Goal: Transaction & Acquisition: Purchase product/service

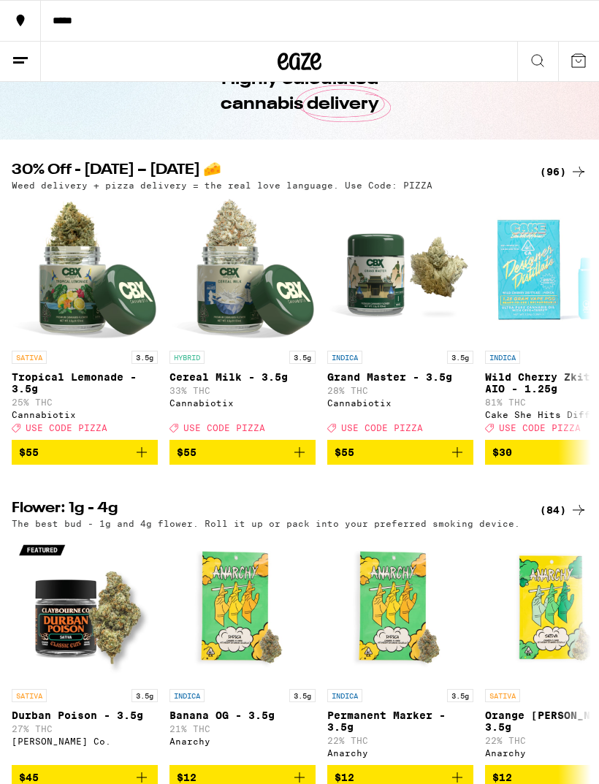
click at [557, 173] on div "(96)" at bounding box center [563, 172] width 47 height 18
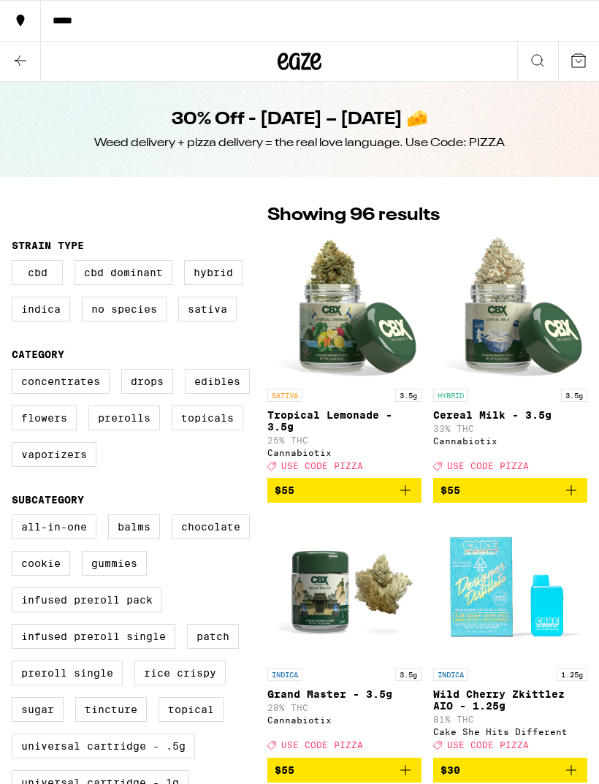
click at [231, 387] on label "Edibles" at bounding box center [217, 381] width 65 height 25
click at [15, 372] on input "Edibles" at bounding box center [15, 371] width 1 height 1
checkbox input "true"
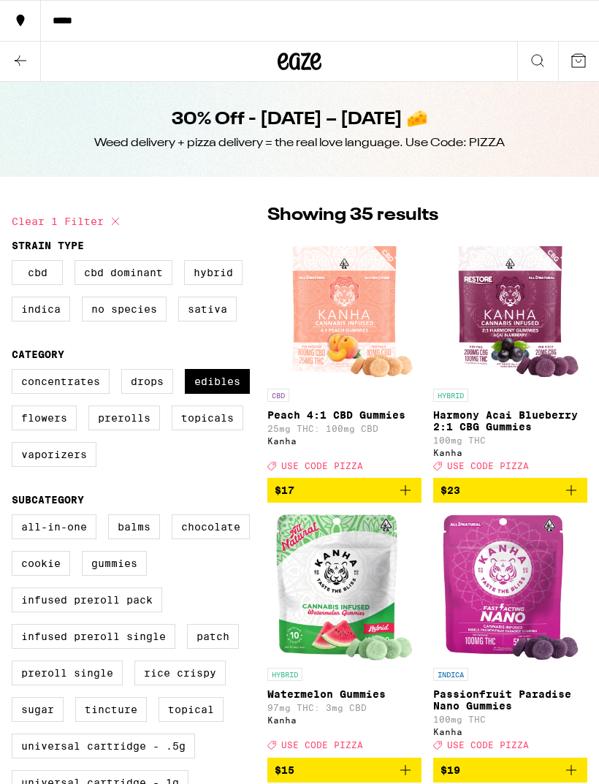
click at [66, 467] on label "Vaporizers" at bounding box center [54, 454] width 85 height 25
click at [15, 372] on input "Vaporizers" at bounding box center [15, 371] width 1 height 1
checkbox input "true"
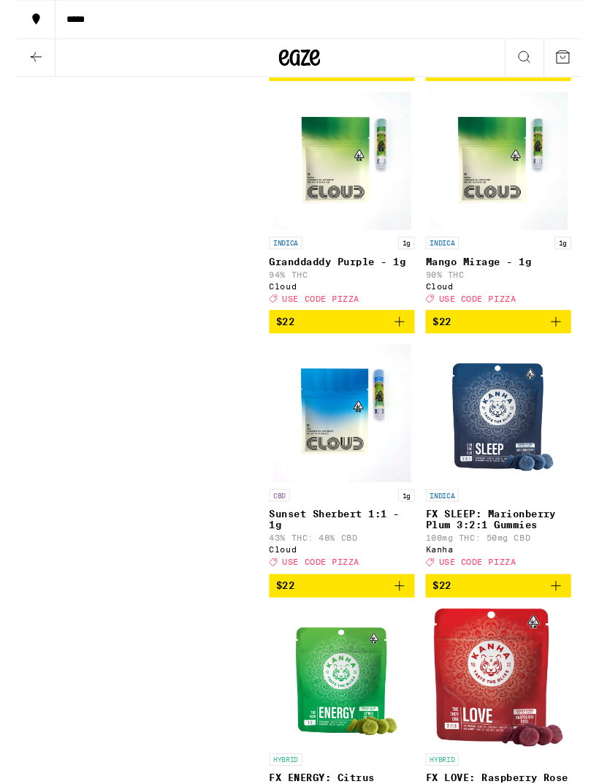
scroll to position [4281, 0]
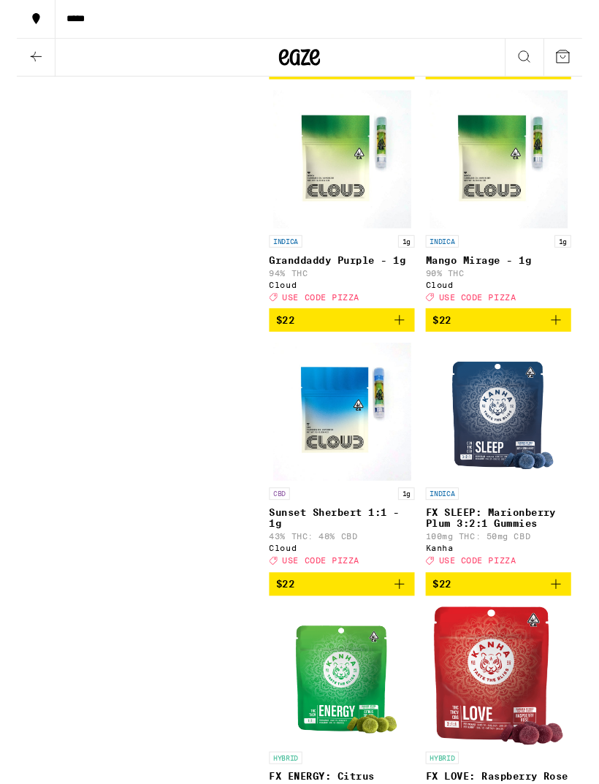
click at [339, 243] on img "Open page for Granddaddy Purple - 1g from Cloud" at bounding box center [345, 169] width 146 height 146
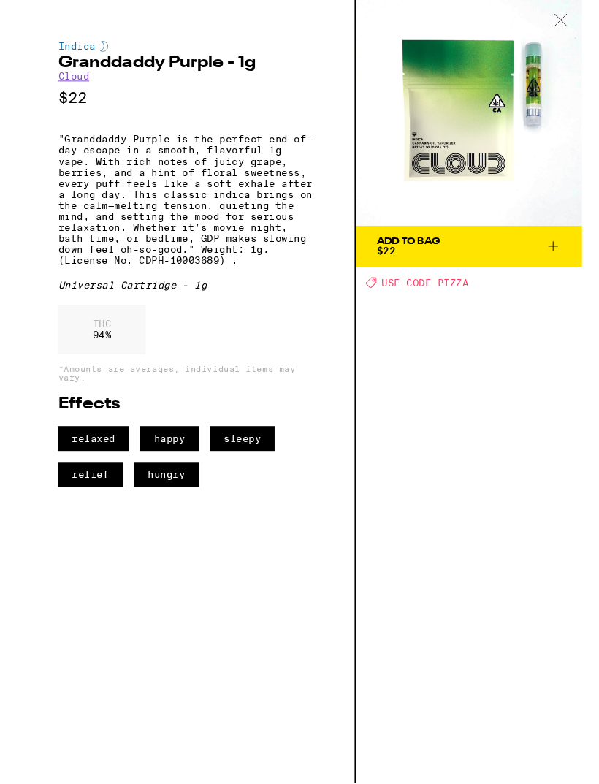
scroll to position [4282, 0]
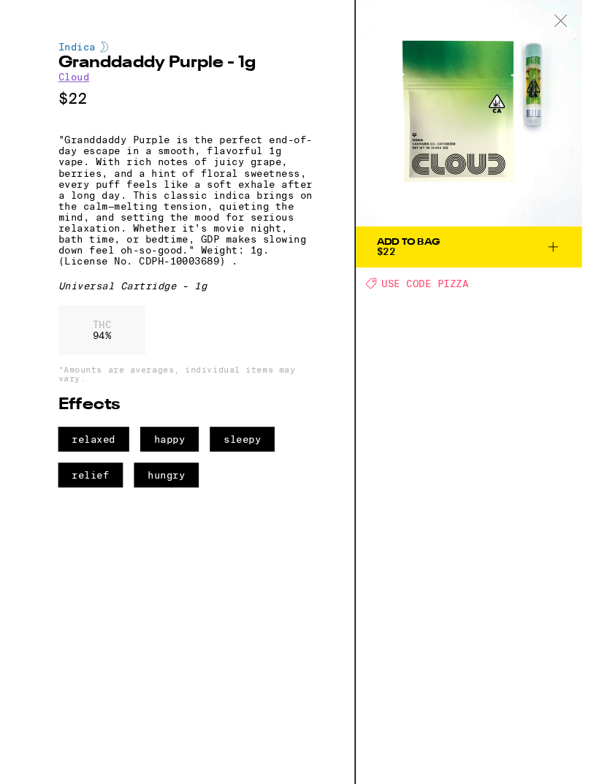
click at [590, 23] on div at bounding box center [576, 23] width 45 height 46
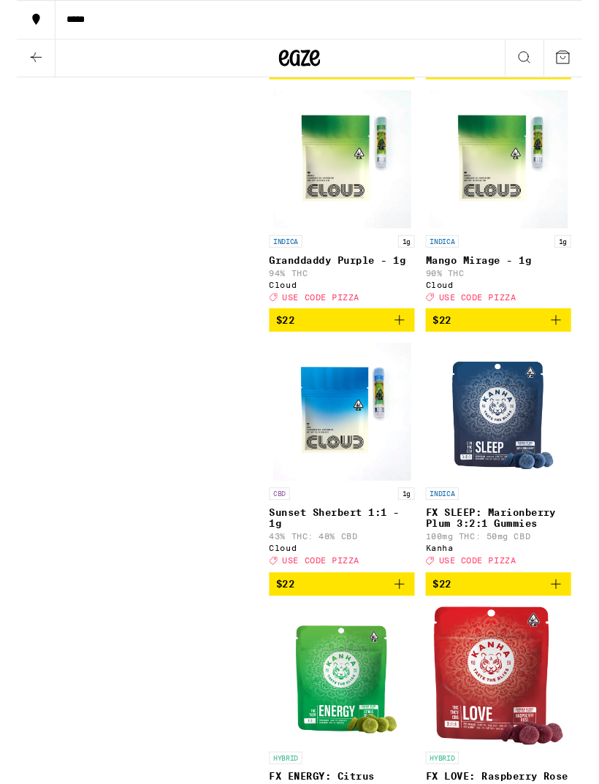
click at [515, 242] on img "Open page for Mango Mirage - 1g from Cloud" at bounding box center [511, 169] width 146 height 146
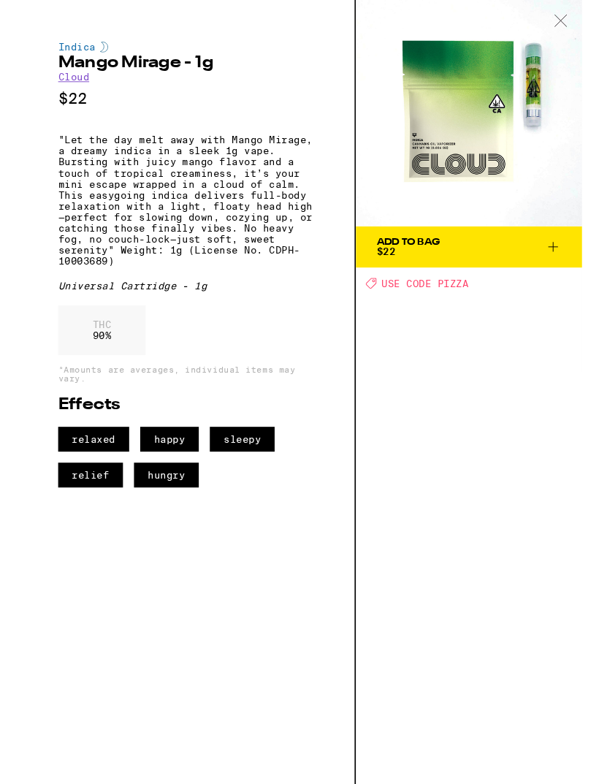
click at [581, 18] on icon at bounding box center [576, 21] width 12 height 12
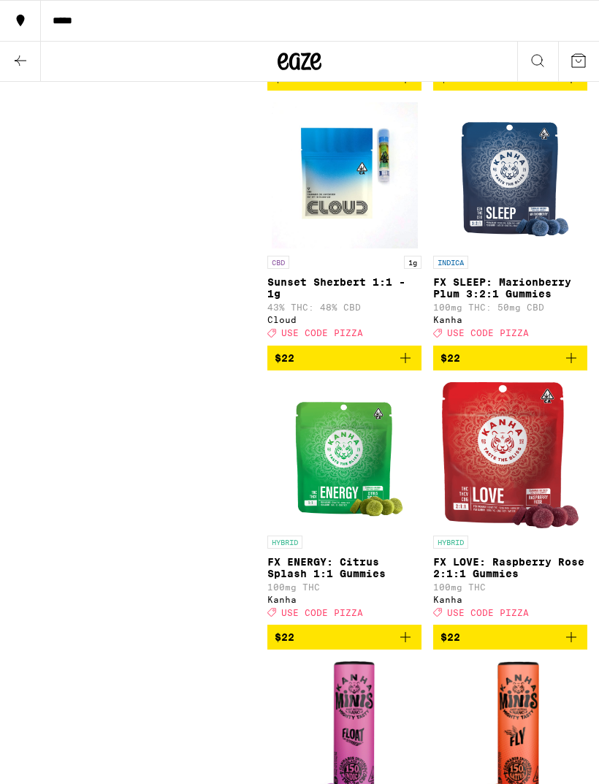
scroll to position [4534, 0]
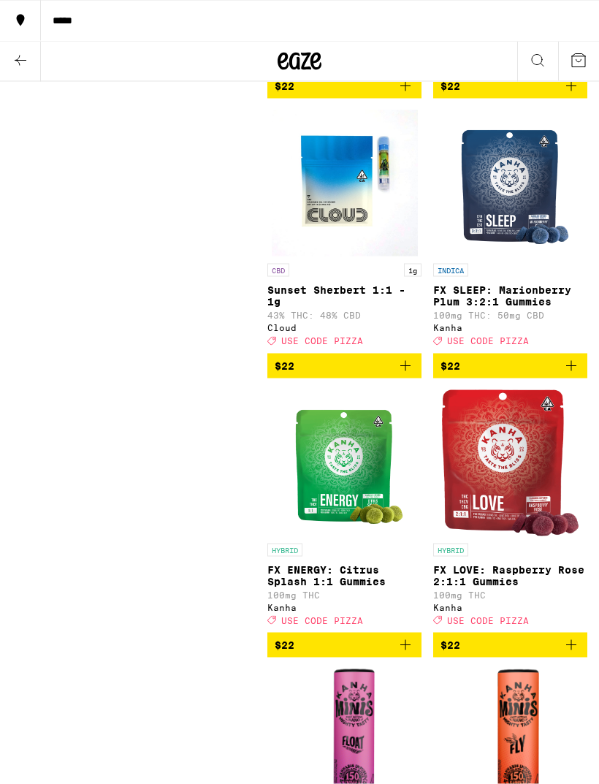
click at [346, 256] on img "Open page for Sunset Sherbert 1:1 - 1g from Cloud" at bounding box center [345, 183] width 146 height 146
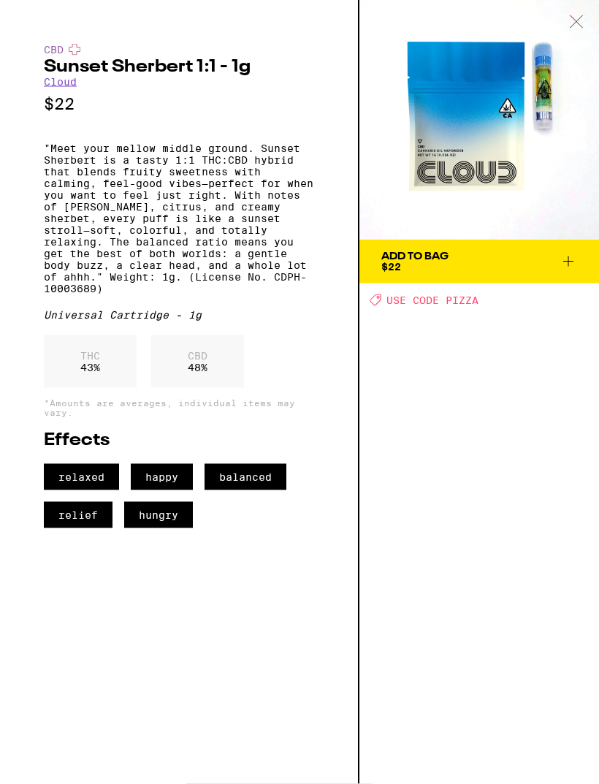
scroll to position [4535, 0]
click at [580, 26] on icon at bounding box center [576, 21] width 12 height 12
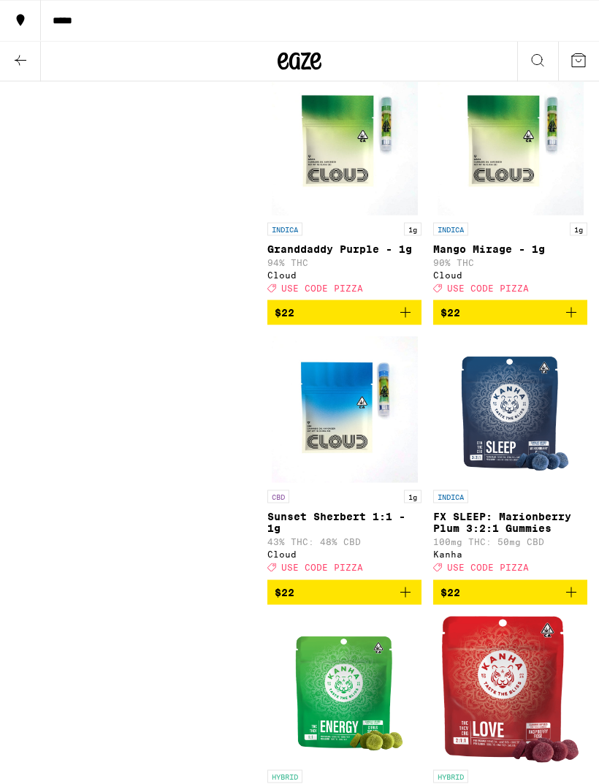
scroll to position [4282, 0]
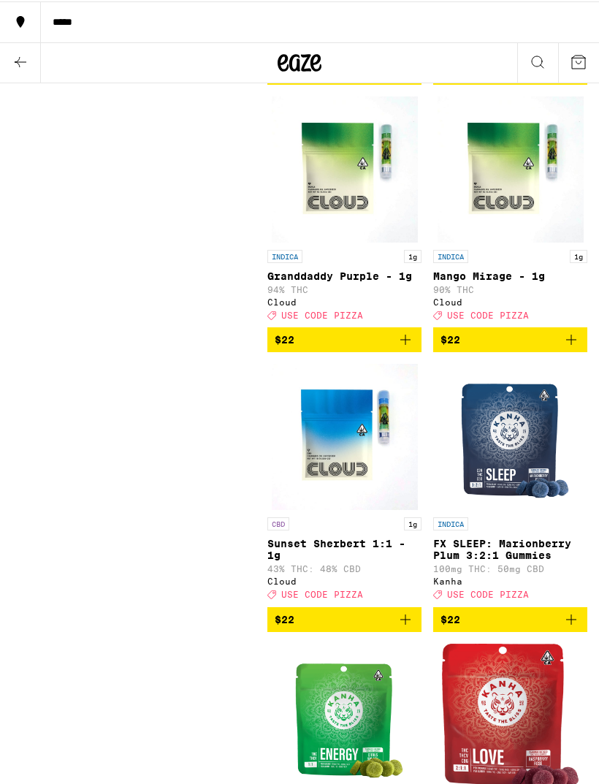
click at [512, 241] on img "Open page for Mango Mirage - 1g from Cloud" at bounding box center [511, 168] width 146 height 146
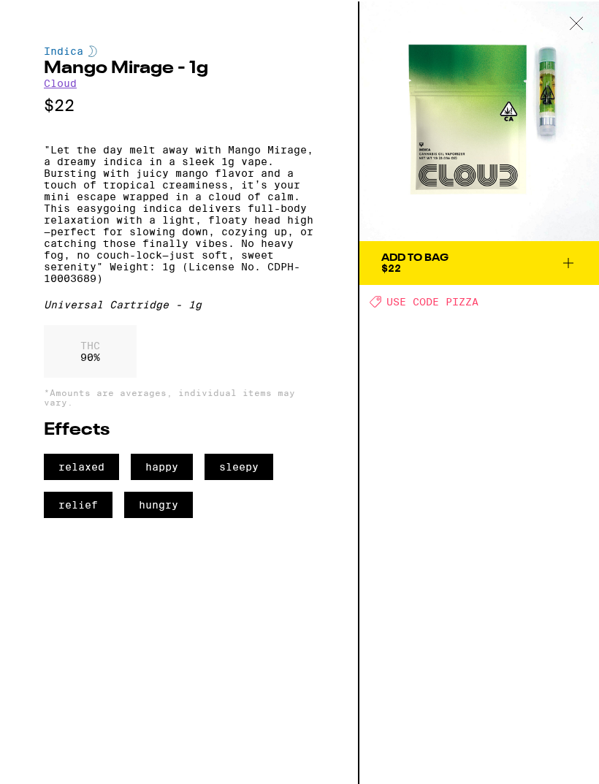
scroll to position [4281, 0]
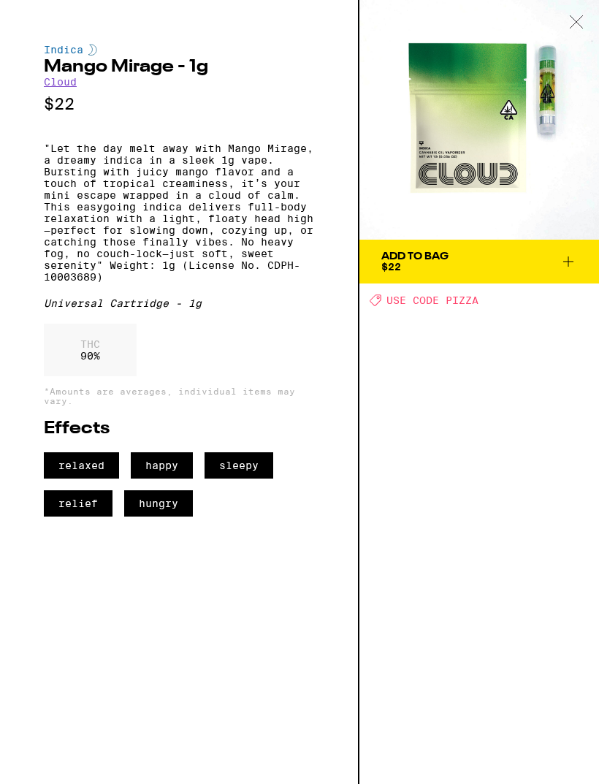
click at [584, 35] on div at bounding box center [576, 23] width 45 height 46
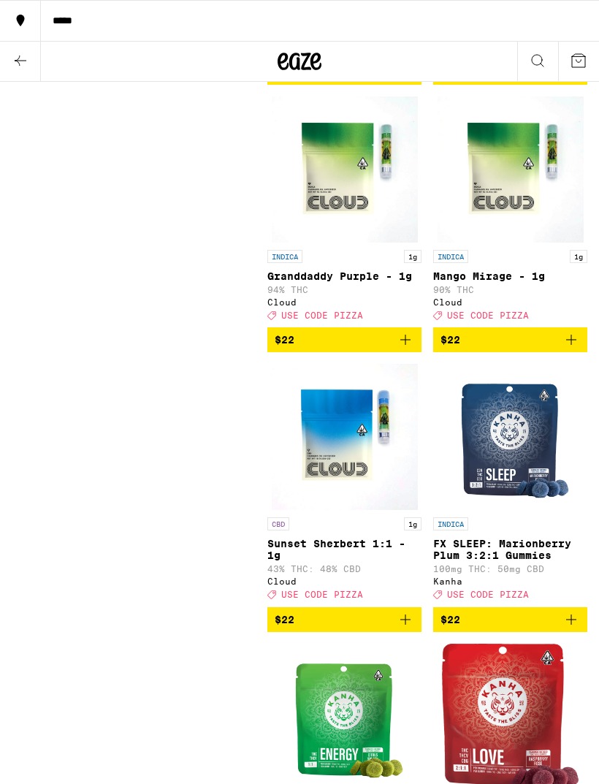
click at [346, 243] on img "Open page for Granddaddy Purple - 1g from Cloud" at bounding box center [345, 169] width 146 height 146
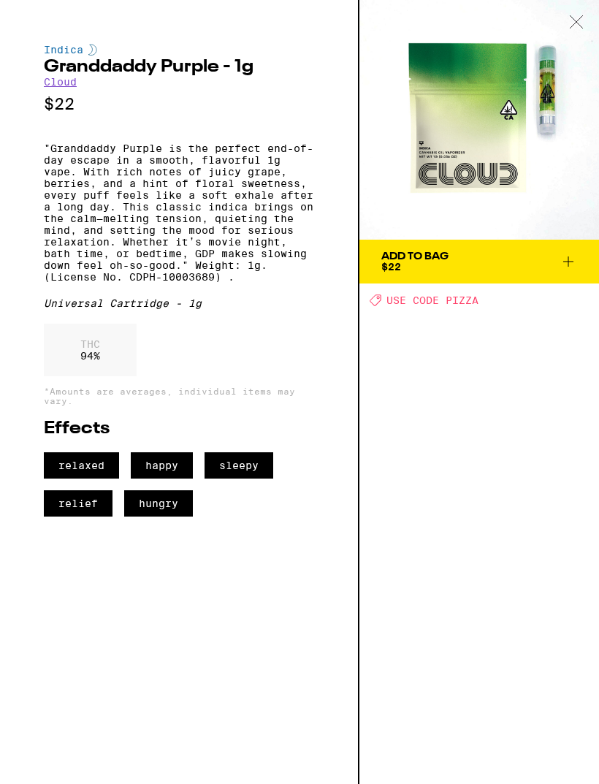
click at [580, 23] on icon at bounding box center [576, 21] width 15 height 13
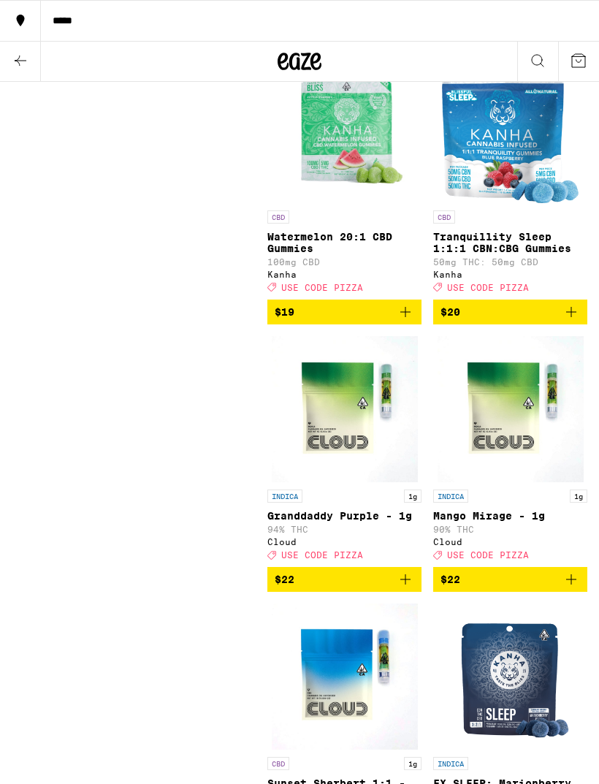
scroll to position [4040, 0]
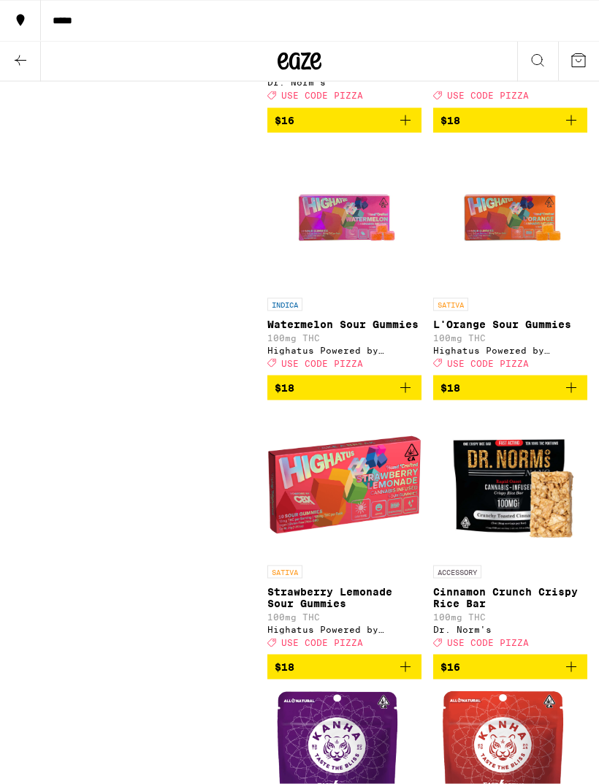
click at [346, 291] on img "Open page for Watermelon Sour Gummies from Highatus Powered by Cannabiotix" at bounding box center [345, 218] width 146 height 146
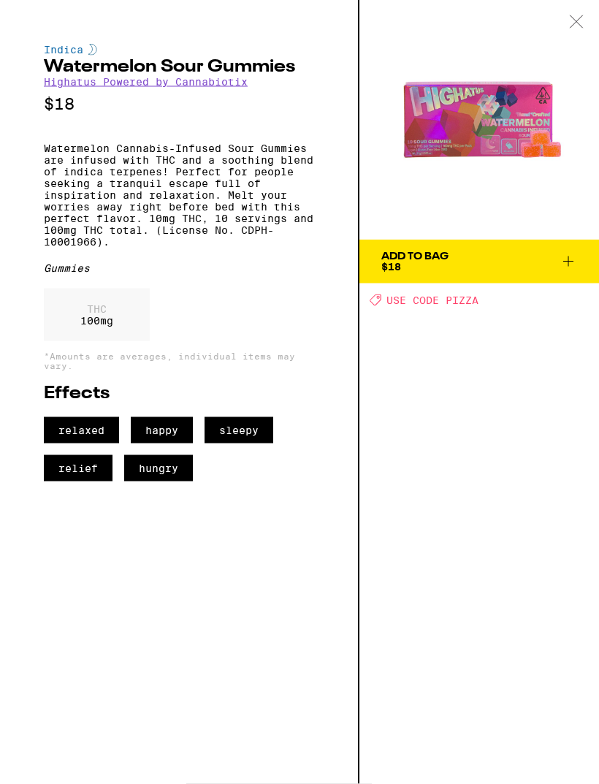
scroll to position [2849, 0]
click at [580, 24] on icon at bounding box center [576, 21] width 15 height 13
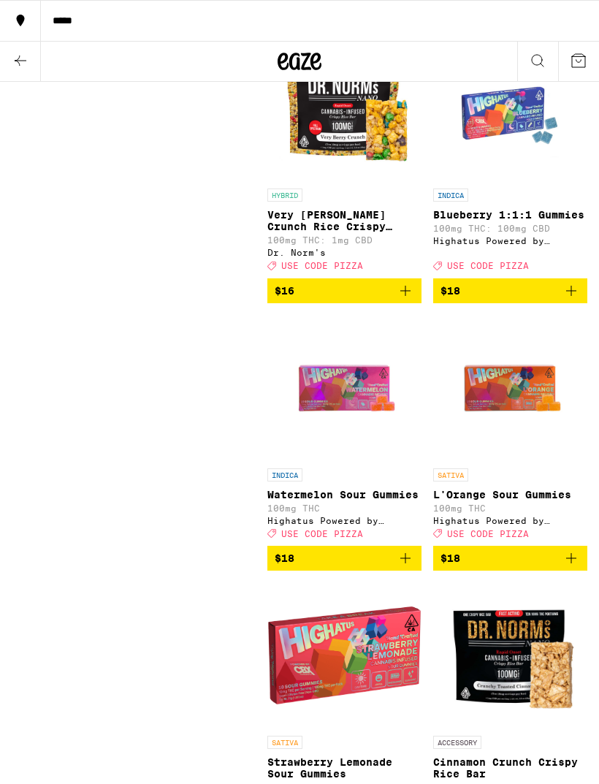
scroll to position [2675, 0]
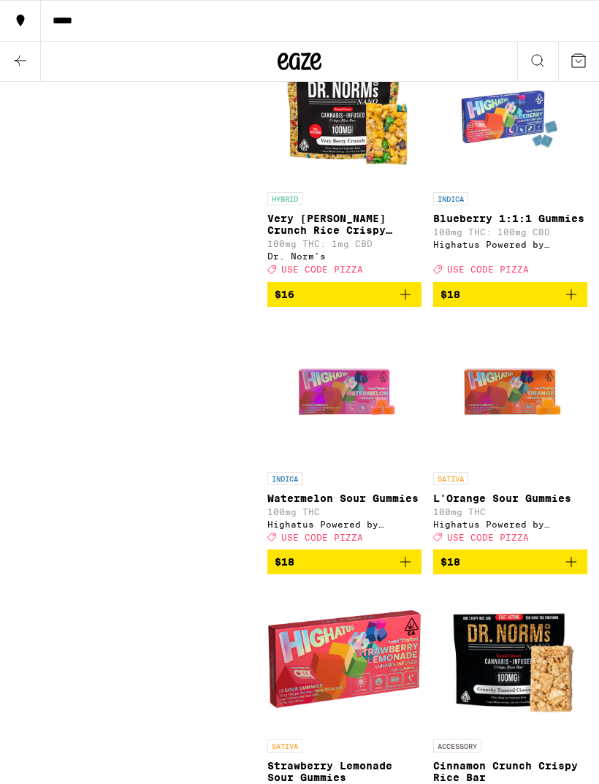
click at [519, 185] on img "Open page for Blueberry 1:1:1 Gummies from Highatus Powered by Cannabiotix" at bounding box center [511, 112] width 146 height 146
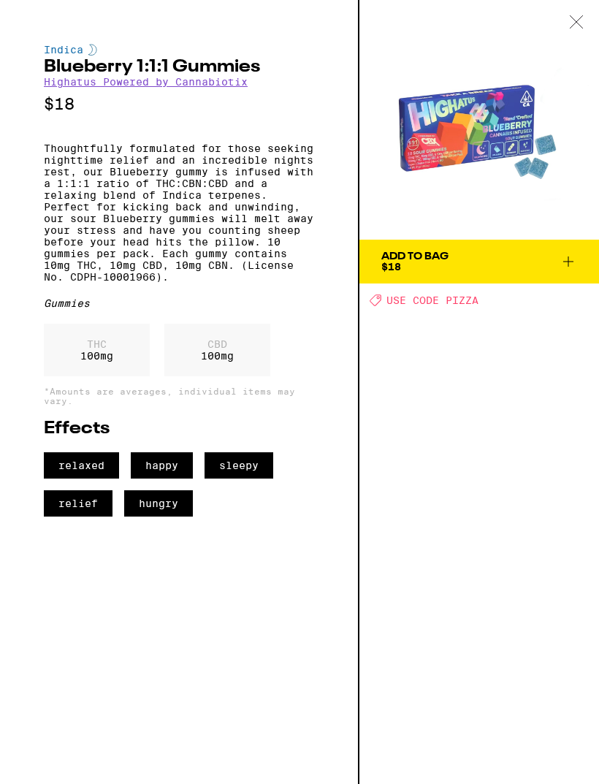
click at [590, 26] on div at bounding box center [576, 23] width 45 height 46
